Goal: Transaction & Acquisition: Purchase product/service

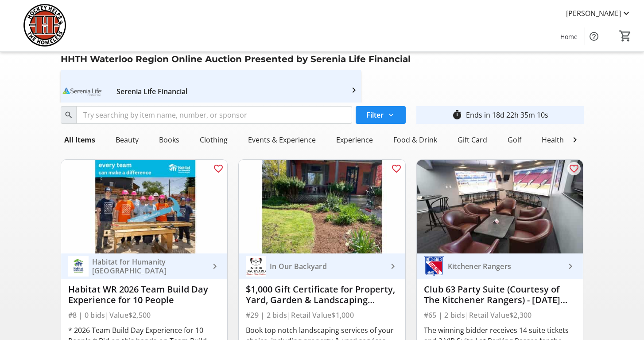
scroll to position [354, 0]
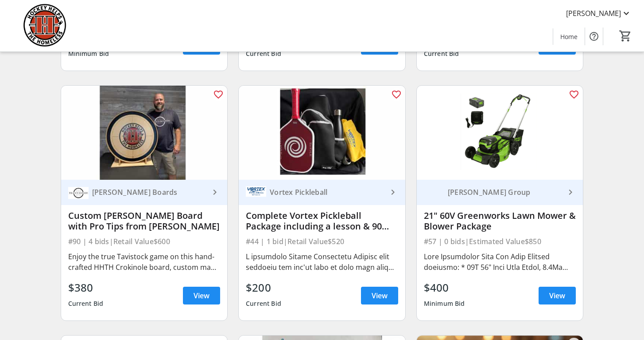
scroll to position [323, 0]
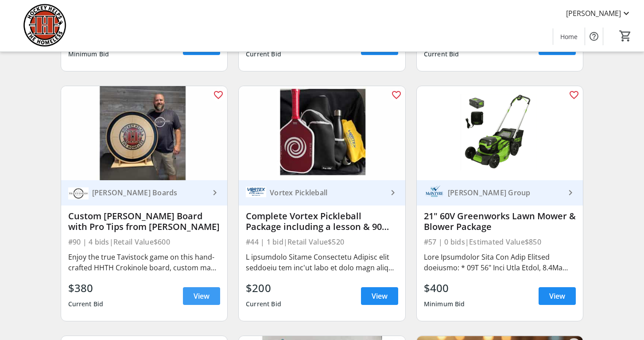
click at [199, 295] on span "View" at bounding box center [202, 295] width 16 height 11
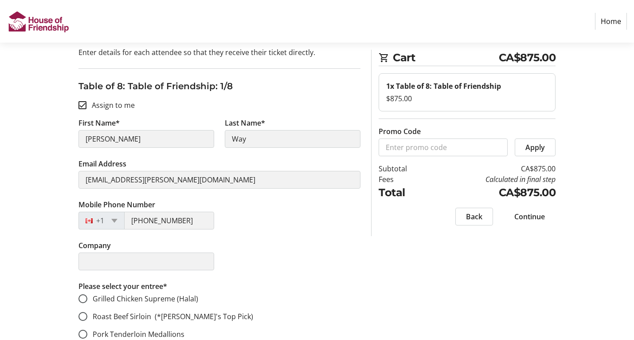
scroll to position [62, 0]
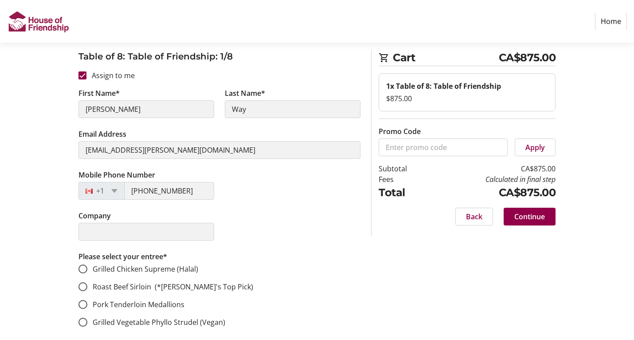
scroll to position [175, 0]
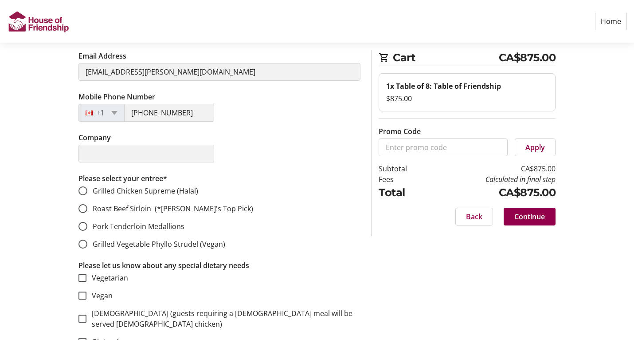
click at [76, 150] on tr-form-field "Company" at bounding box center [146, 152] width 146 height 41
click at [82, 205] on input "Roast Beef Sirloin (*[PERSON_NAME]'s Top Pick)" at bounding box center [82, 208] width 9 height 9
radio input "true"
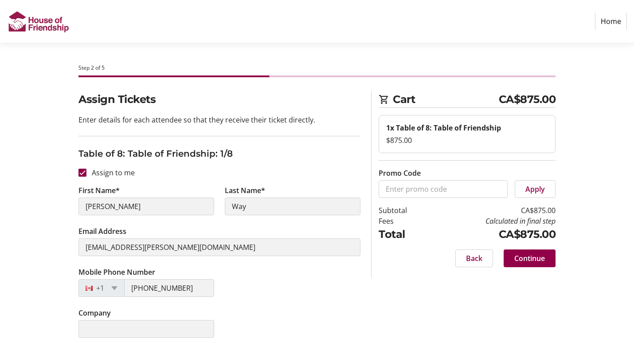
scroll to position [0, 0]
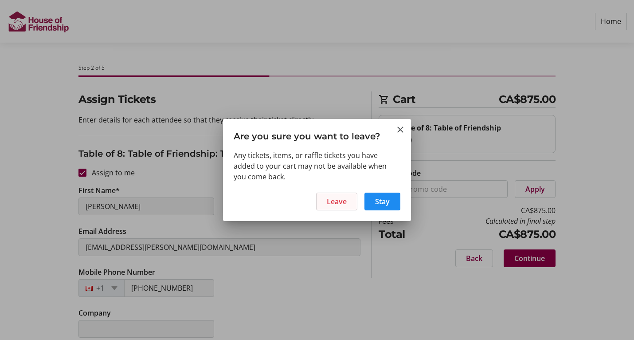
click at [344, 199] on span "Leave" at bounding box center [337, 201] width 20 height 11
click at [341, 198] on span "Leave" at bounding box center [337, 201] width 20 height 11
